Goal: Task Accomplishment & Management: Manage account settings

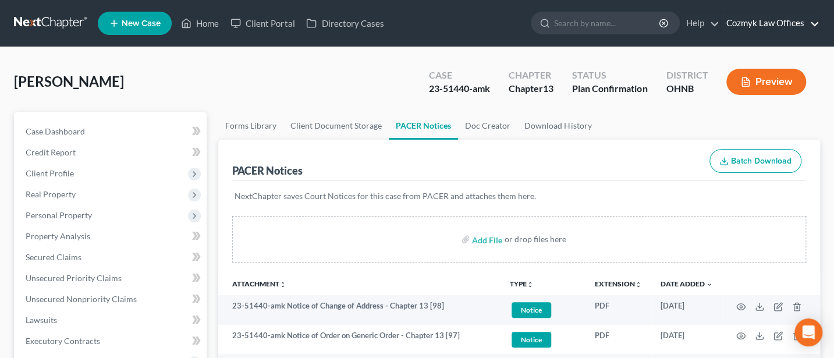
click at [772, 25] on link "Cozmyk Law Offices" at bounding box center [770, 23] width 99 height 21
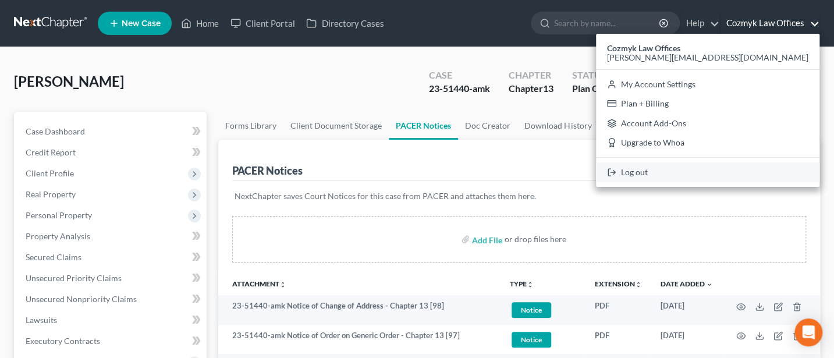
click at [737, 175] on link "Log out" at bounding box center [708, 172] width 224 height 20
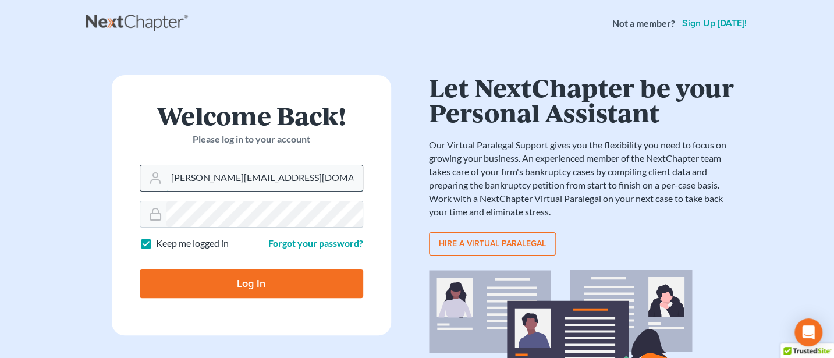
click at [273, 173] on input "[PERSON_NAME][EMAIL_ADDRESS][DOMAIN_NAME]" at bounding box center [265, 178] width 196 height 26
type input "[PERSON_NAME][EMAIL_ADDRESS][DOMAIN_NAME]"
click at [244, 281] on input "Log In" at bounding box center [252, 283] width 224 height 29
type input "Thinking..."
